Goal: Information Seeking & Learning: Learn about a topic

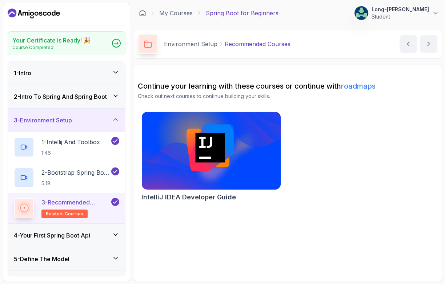
click at [114, 235] on icon at bounding box center [115, 234] width 7 height 7
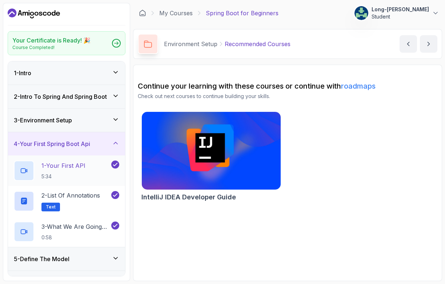
click at [64, 163] on p "1 - Your First API" at bounding box center [63, 165] width 44 height 9
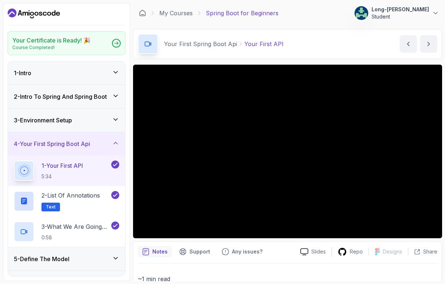
click at [67, 154] on div "4 - Your First Spring Boot Api" at bounding box center [66, 143] width 117 height 23
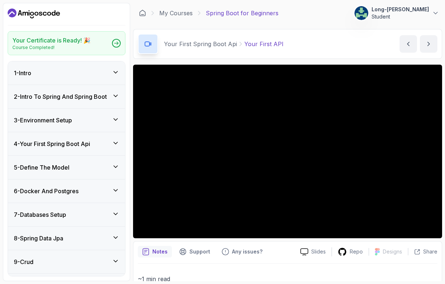
click at [116, 143] on icon at bounding box center [115, 143] width 7 height 7
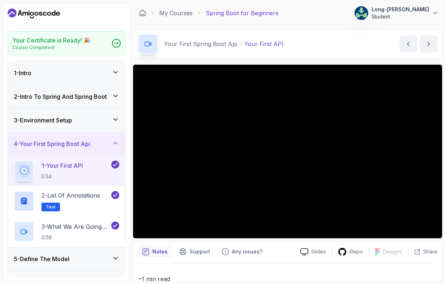
click at [95, 169] on div "1 - Your First API 5:34" at bounding box center [62, 171] width 96 height 20
click at [65, 162] on p "1 - Your First API" at bounding box center [61, 165] width 41 height 9
click at [114, 118] on icon at bounding box center [115, 119] width 7 height 7
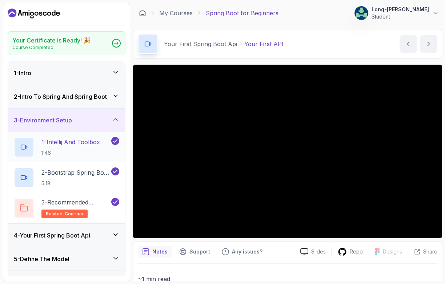
click at [71, 142] on p "1 - Intellij And Toolbox" at bounding box center [70, 142] width 59 height 9
